Goal: Task Accomplishment & Management: Manage account settings

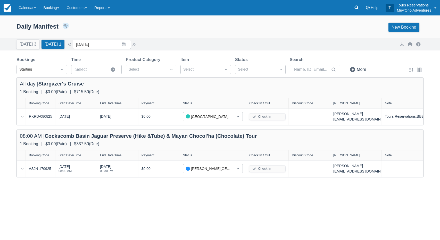
click at [49, 9] on link "Booking" at bounding box center [51, 7] width 23 height 15
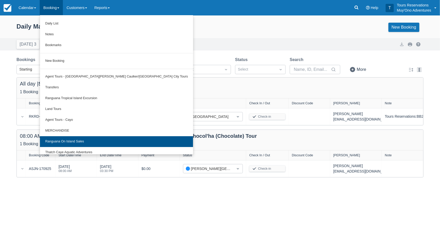
scroll to position [14, 0]
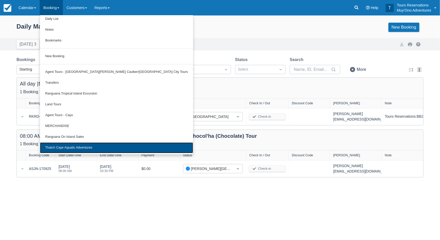
click at [78, 148] on link "Thatch Caye Aquatic Adventures" at bounding box center [116, 148] width 153 height 11
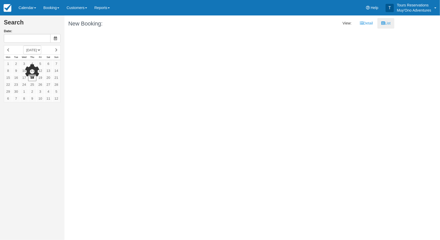
type input "09/19/25"
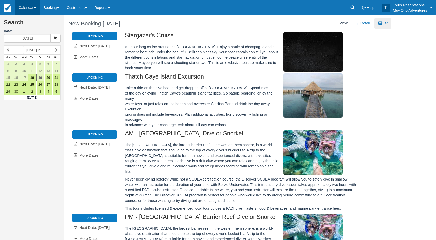
click at [35, 10] on link "Calendar" at bounding box center [27, 7] width 25 height 15
click at [31, 43] on link "Inventory" at bounding box center [35, 44] width 41 height 11
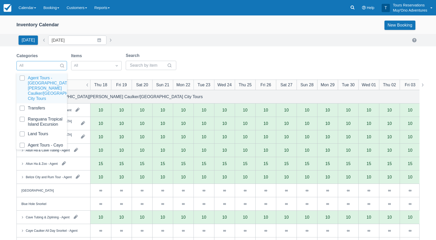
drag, startPoint x: 56, startPoint y: 63, endPoint x: 55, endPoint y: 66, distance: 2.7
click at [55, 63] on div "All" at bounding box center [37, 66] width 41 height 8
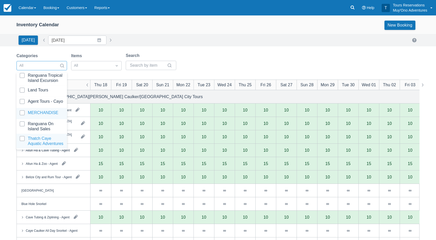
scroll to position [51, 0]
click at [46, 141] on div at bounding box center [42, 141] width 44 height 10
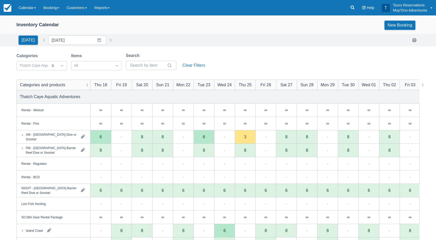
click at [221, 50] on div "Inventory Calendar New Booking Today Date 09/18/25 Navigate forward to interact…" at bounding box center [218, 164] width 436 height 299
click at [240, 48] on div "Inventory Calendar New Booking Today Date 09/18/25 Navigate forward to interact…" at bounding box center [218, 164] width 436 height 299
click at [239, 48] on div "Inventory Calendar New Booking Today Date 09/18/25 Navigate forward to interact…" at bounding box center [218, 164] width 436 height 299
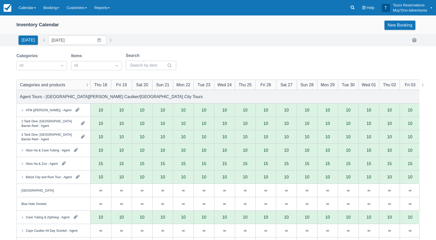
click at [155, 39] on div "Today Date 09/18/25 Navigate forward to interact with the calendar and select a…" at bounding box center [217, 40] width 403 height 9
click at [178, 36] on div "Today Date 09/18/25 Navigate forward to interact with the calendar and select a…" at bounding box center [217, 40] width 403 height 9
click at [188, 31] on div "Inventory Calendar New Booking" at bounding box center [218, 26] width 436 height 15
click at [205, 31] on div "Inventory Calendar New Booking" at bounding box center [218, 26] width 436 height 15
click at [28, 10] on link "Calendar" at bounding box center [27, 7] width 25 height 15
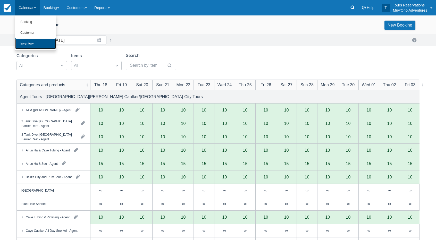
click at [40, 43] on link "Inventory" at bounding box center [35, 43] width 41 height 11
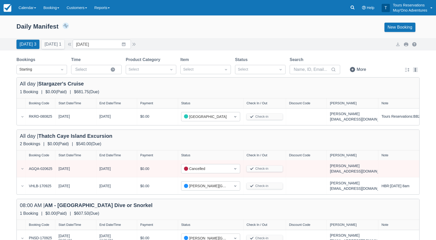
scroll to position [6, 0]
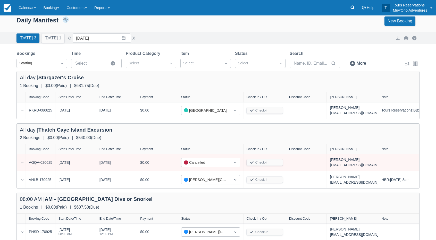
click at [161, 12] on div "Menu Calendar Booking Customer Inventory Booking Daily Manifest Daily List Note…" at bounding box center [218, 7] width 436 height 15
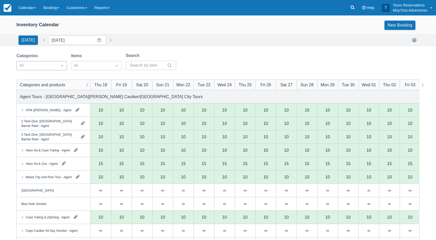
click at [57, 62] on div "All" at bounding box center [37, 66] width 41 height 8
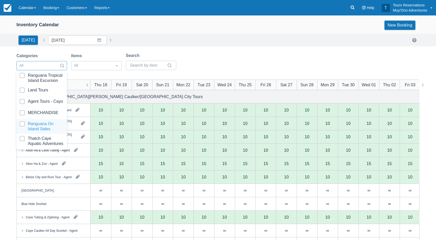
scroll to position [51, 0]
click at [43, 136] on div at bounding box center [42, 141] width 44 height 10
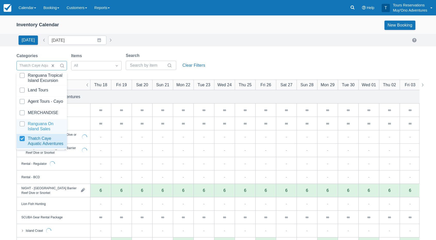
click at [195, 42] on div "[DATE] Date [DATE] Navigate forward to interact with the calendar and select a …" at bounding box center [217, 40] width 403 height 9
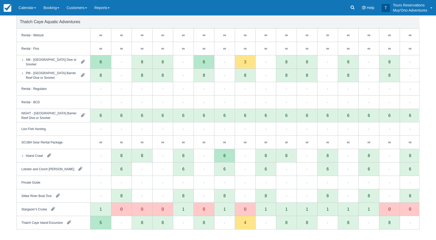
scroll to position [80, 0]
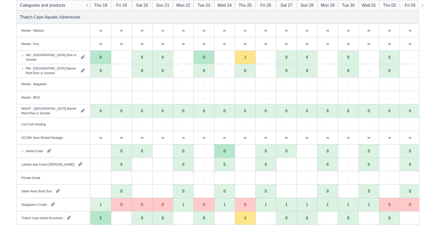
click at [202, 18] on div "Thatch Caye Aquatic Adventures" at bounding box center [218, 17] width 403 height 13
click at [193, 21] on div "Thatch Caye Aquatic Adventures" at bounding box center [218, 17] width 403 height 13
